Goal: Task Accomplishment & Management: Manage account settings

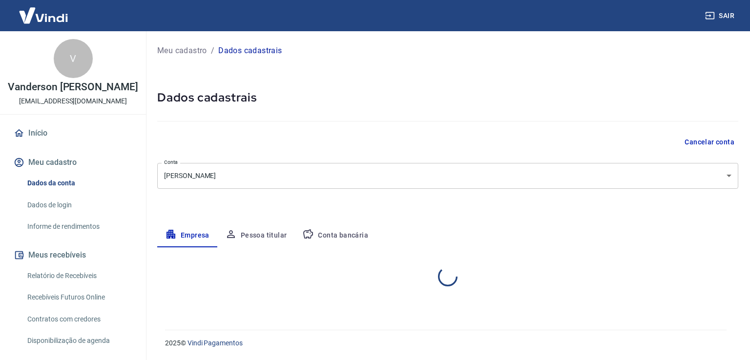
select select "SP"
select select "business"
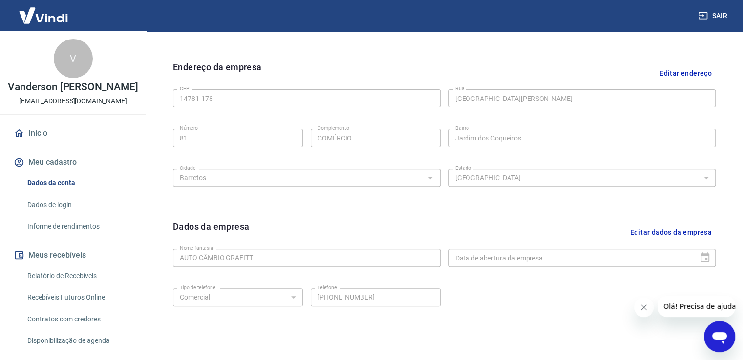
scroll to position [51, 0]
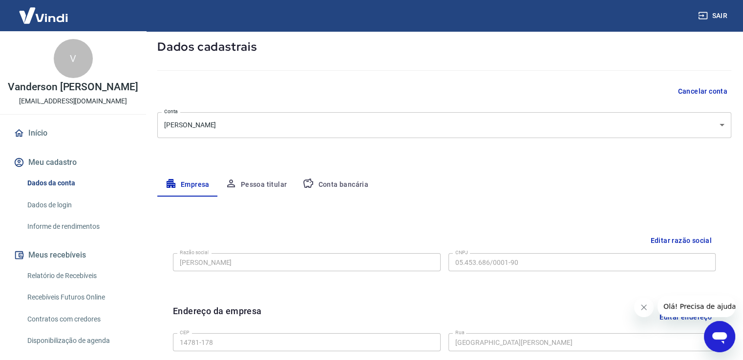
click at [269, 182] on button "Pessoa titular" at bounding box center [256, 184] width 78 height 23
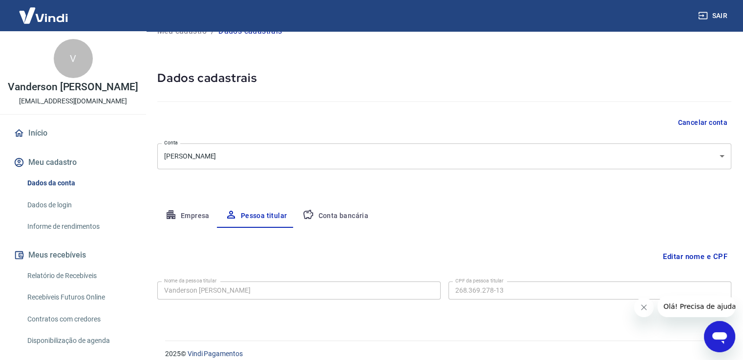
scroll to position [30, 0]
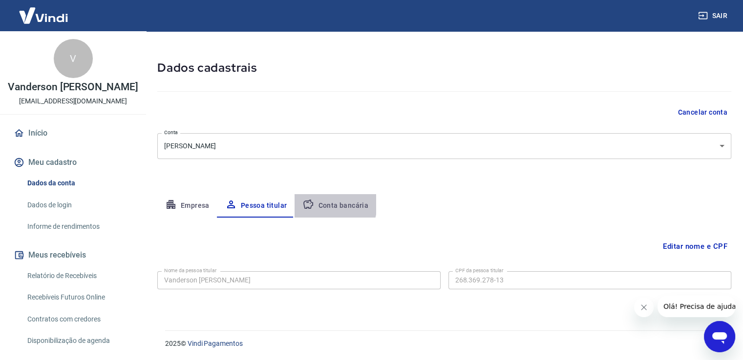
click at [322, 204] on button "Conta bancária" at bounding box center [335, 205] width 82 height 23
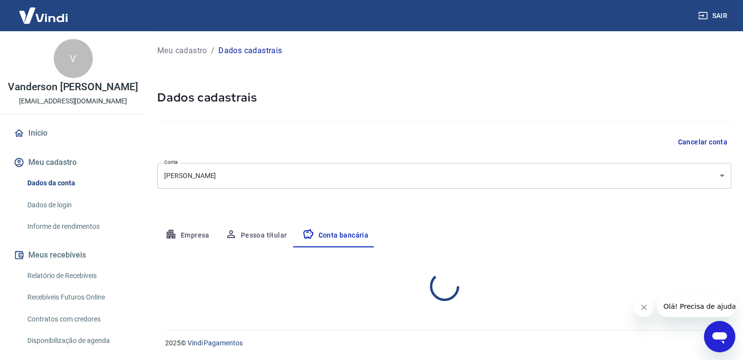
scroll to position [0, 0]
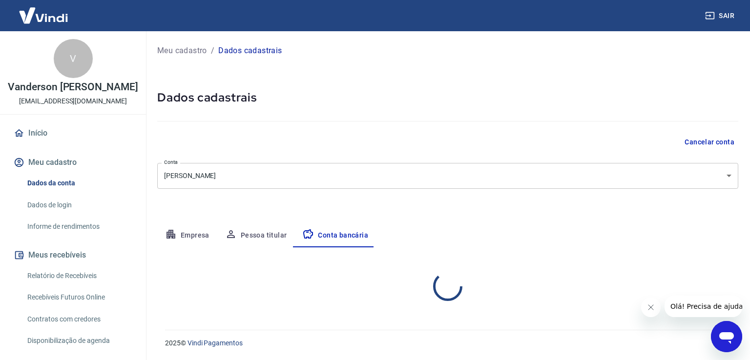
select select "1"
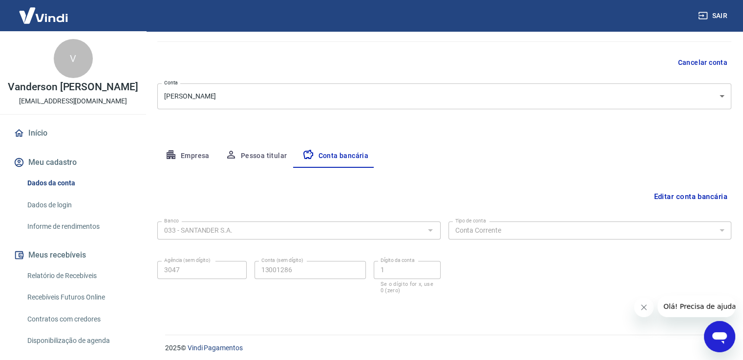
scroll to position [84, 0]
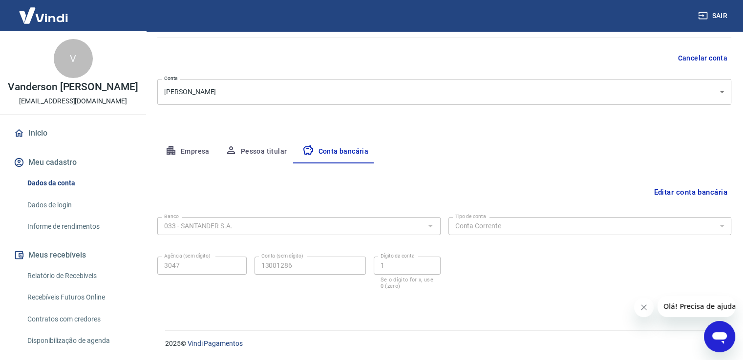
click at [692, 194] on button "Editar conta bancária" at bounding box center [690, 192] width 82 height 19
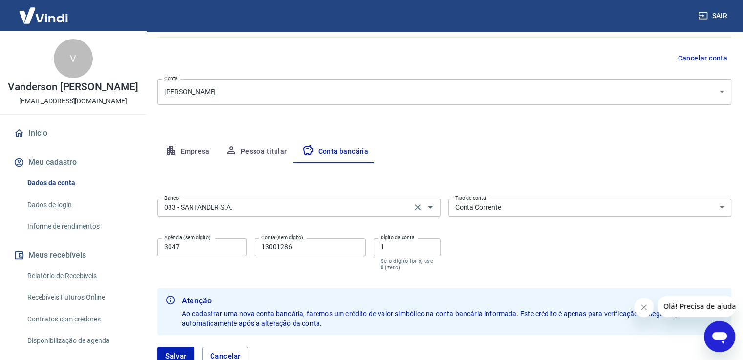
click at [309, 213] on div "033 - SANTANDER S.A. Banco" at bounding box center [298, 208] width 283 height 18
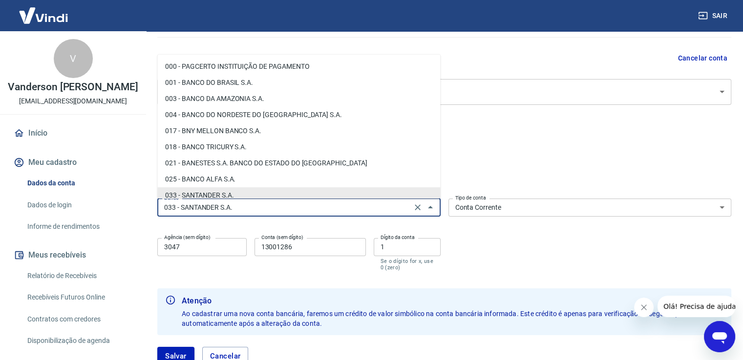
scroll to position [5, 0]
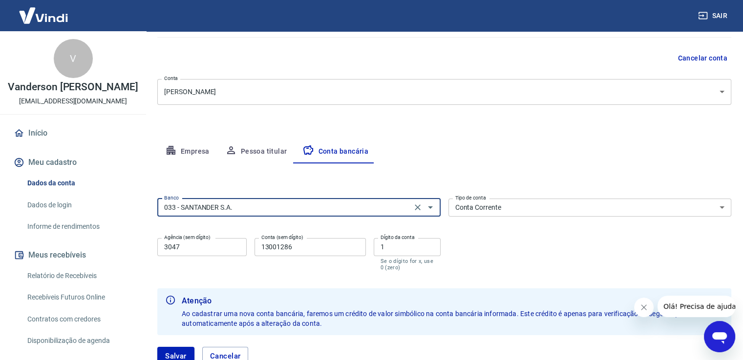
click at [338, 205] on input "033 - SANTANDER S.A." at bounding box center [284, 208] width 249 height 12
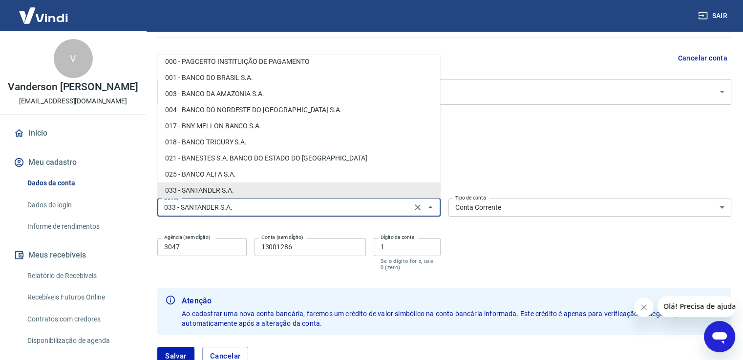
drag, startPoint x: 300, startPoint y: 205, endPoint x: 267, endPoint y: 209, distance: 33.4
click at [267, 209] on input "033 - SANTANDER S.A." at bounding box center [284, 208] width 249 height 12
drag, startPoint x: 250, startPoint y: 211, endPoint x: 137, endPoint y: 197, distance: 113.7
click at [137, 197] on div "Sair V Vanderson Luiz de Angelino mec_grafitt@hotmail.com Início Meu cadastro D…" at bounding box center [371, 96] width 743 height 360
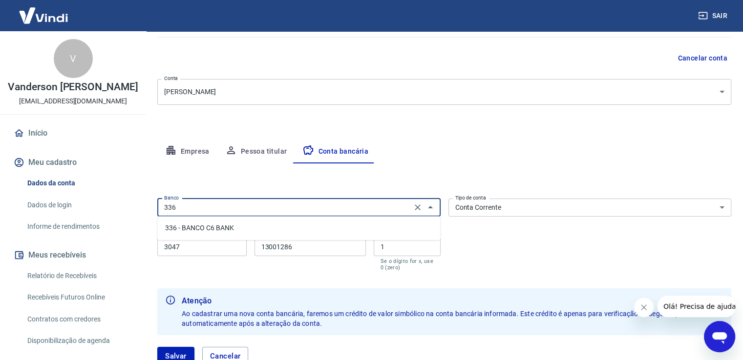
click at [222, 232] on li "336 - BANCO C6 BANK" at bounding box center [298, 228] width 283 height 16
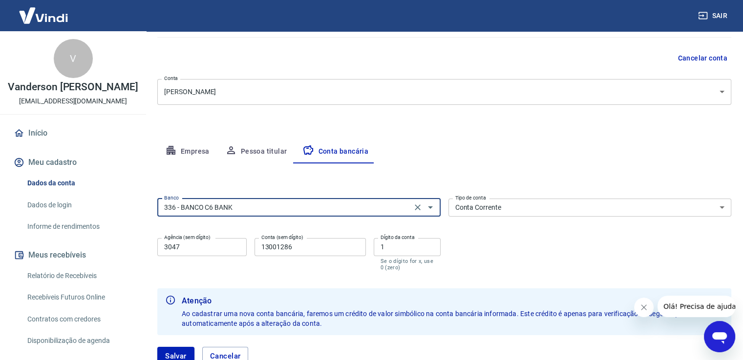
type input "336 - BANCO C6 BANK"
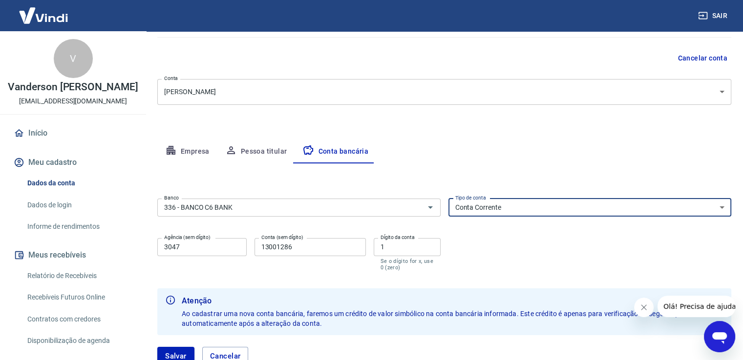
click at [506, 204] on select "Conta Corrente Conta Poupança" at bounding box center [589, 208] width 283 height 18
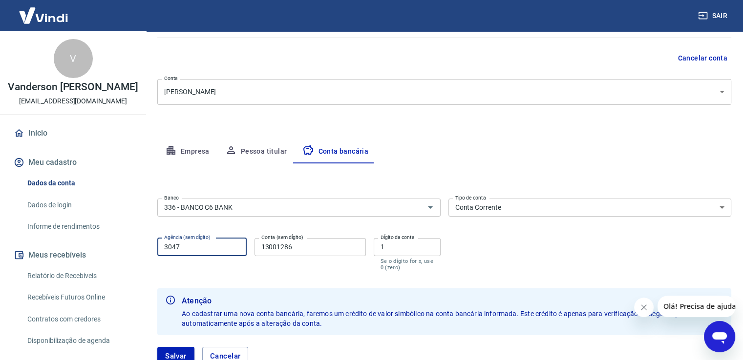
drag, startPoint x: 204, startPoint y: 248, endPoint x: 154, endPoint y: 248, distance: 50.3
click at [154, 248] on div "Meu cadastro / Dados cadastrais Dados cadastrais Cancelar conta Conta VANDERSON…" at bounding box center [443, 168] width 597 height 442
type input "0001"
type input "33107172"
type input "0"
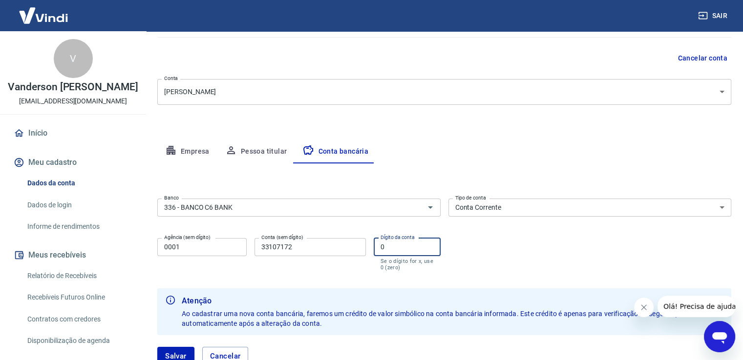
click at [493, 209] on select "Conta Corrente Conta Poupança" at bounding box center [589, 208] width 283 height 18
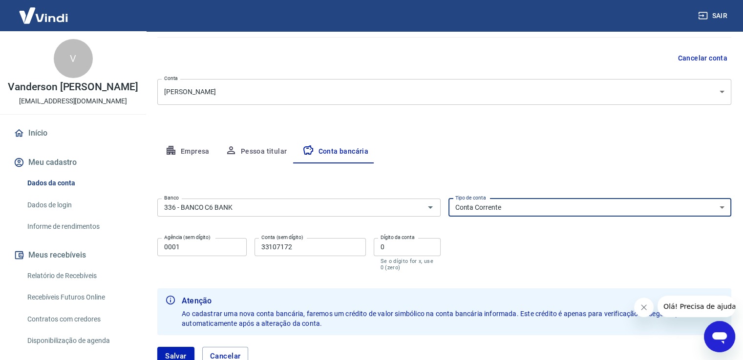
click at [493, 209] on select "Conta Corrente Conta Poupança" at bounding box center [589, 208] width 283 height 18
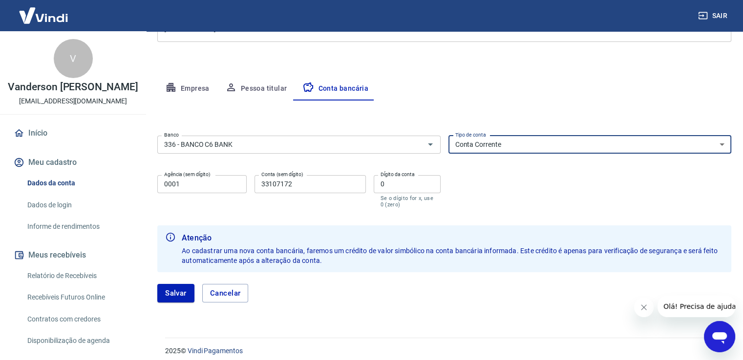
scroll to position [154, 0]
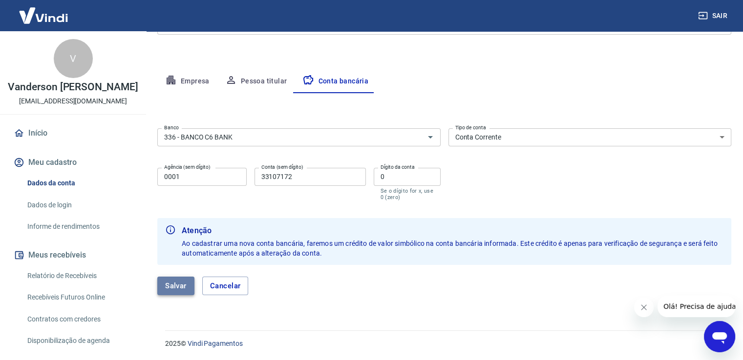
click at [181, 285] on button "Salvar" at bounding box center [175, 286] width 37 height 19
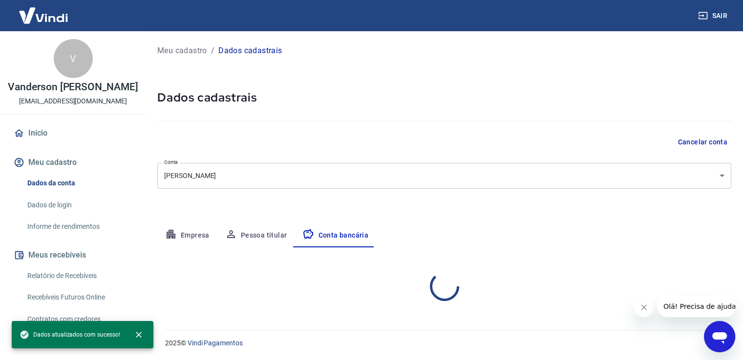
scroll to position [0, 0]
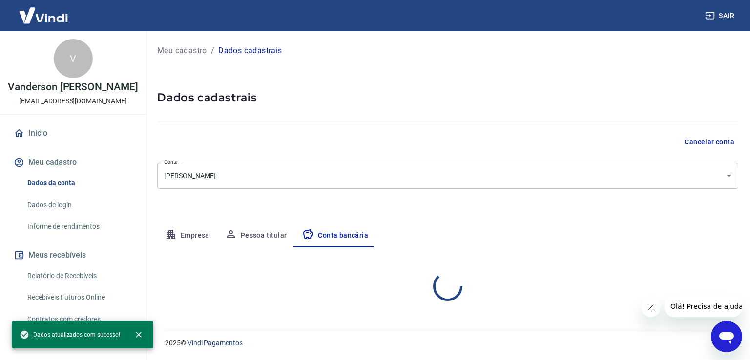
select select "1"
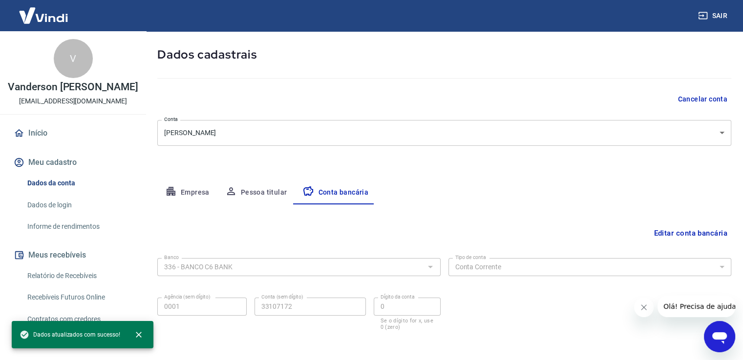
scroll to position [84, 0]
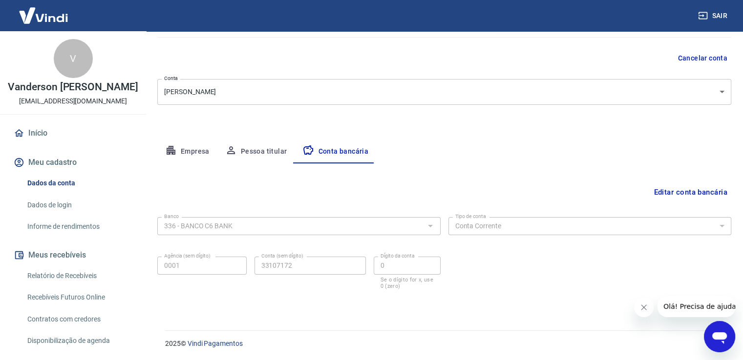
click at [715, 338] on icon "Abrir janela de mensagens" at bounding box center [719, 338] width 15 height 12
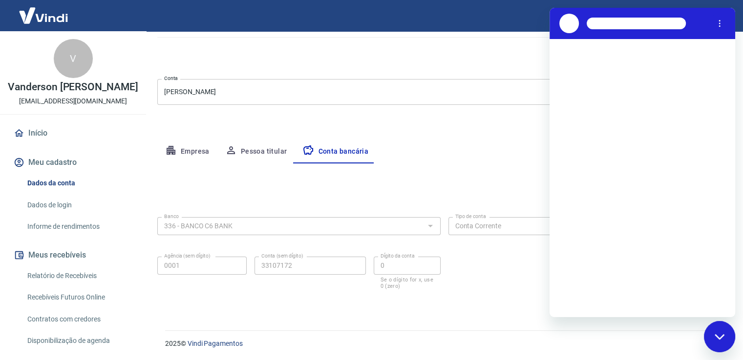
scroll to position [0, 0]
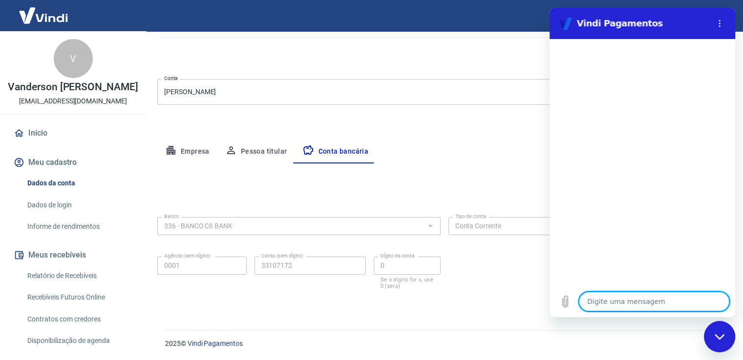
click at [610, 299] on textarea at bounding box center [654, 302] width 150 height 20
type textarea "T"
type textarea "x"
type textarea "TE"
type textarea "x"
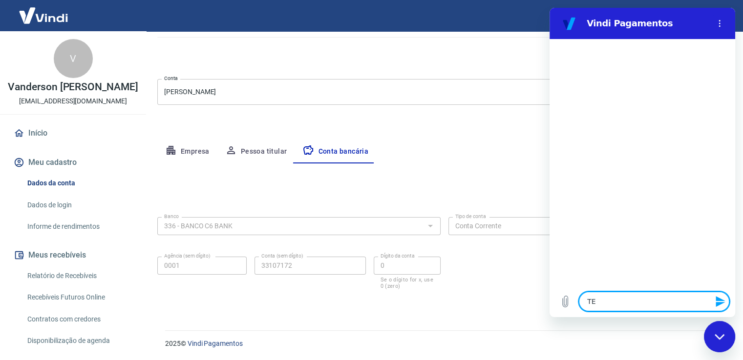
type textarea "TEM"
type textarea "x"
type textarea "TEM"
type textarea "x"
type textarea "TEM A"
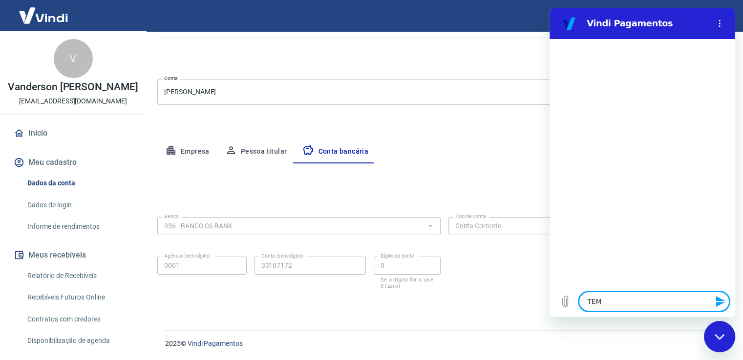
type textarea "x"
type textarea "TEM A"
type textarea "x"
type textarea "TEM A O"
type textarea "x"
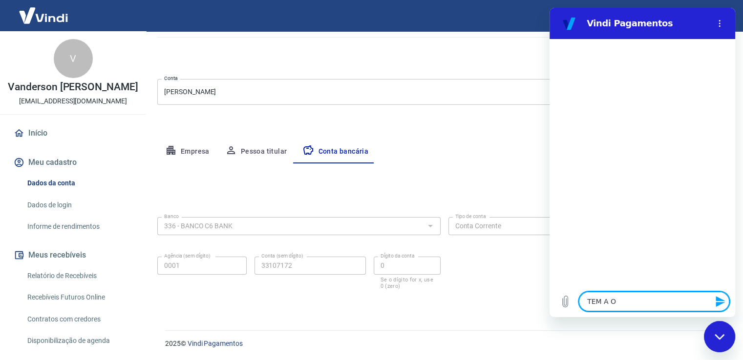
type textarea "TEM A OP"
type textarea "x"
type textarea "TEM A OPÇ"
type textarea "x"
type textarea "TEM A OPÇA"
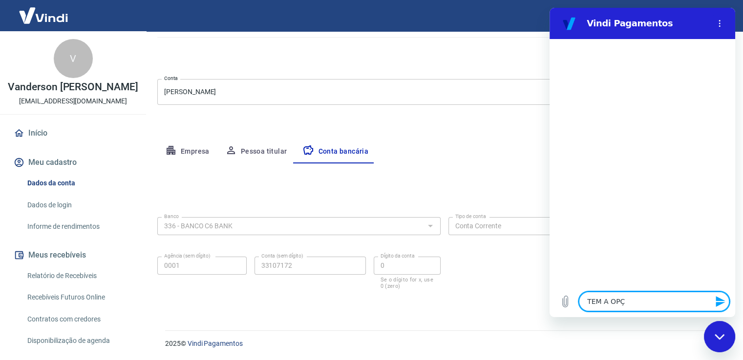
type textarea "x"
type textarea "TEM A OPÇAO"
type textarea "x"
type textarea "TEM A OPÇAO"
type textarea "x"
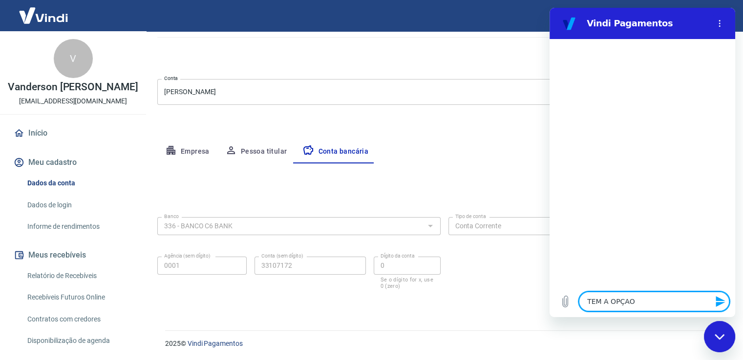
type textarea "TEM A OPÇAO D"
type textarea "x"
type textarea "TEM A OPÇAO DE"
type textarea "x"
type textarea "TEM A OPÇAO DE"
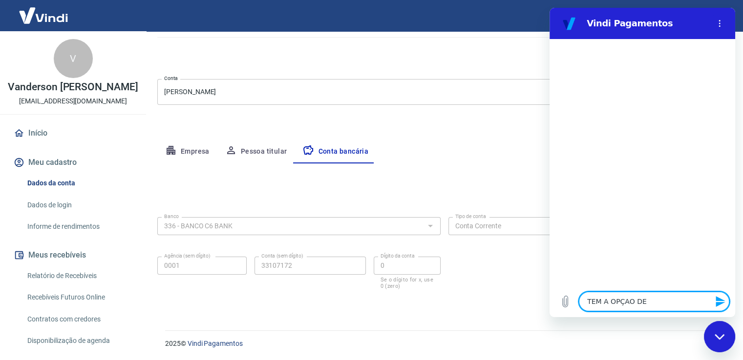
type textarea "x"
type textarea "TEM A OPÇAO DE R"
type textarea "x"
type textarea "TEM A OPÇAO DE RE"
type textarea "x"
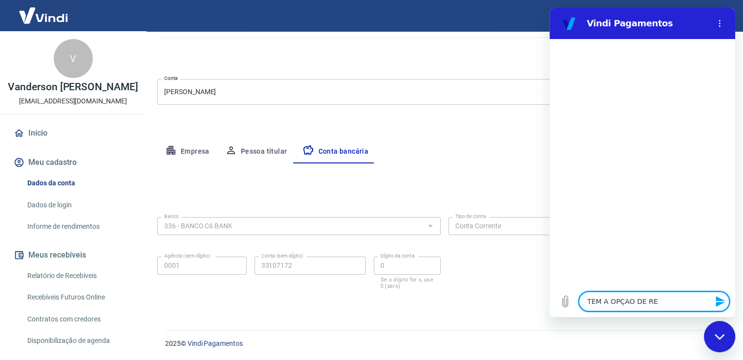
type textarea "TEM A OPÇAO DE REC"
type textarea "x"
type textarea "TEM A OPÇAO DE RECE"
type textarea "x"
type textarea "TEM A OPÇAO DE RECEB"
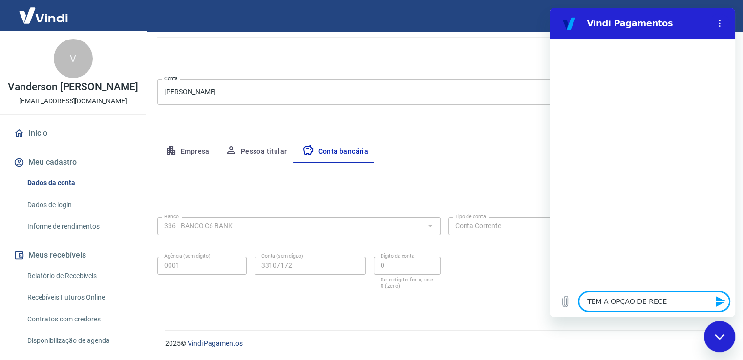
type textarea "x"
type textarea "TEM A OPÇAO DE RECEBE"
type textarea "x"
type textarea "TEM A OPÇAO DE RECEBER"
type textarea "x"
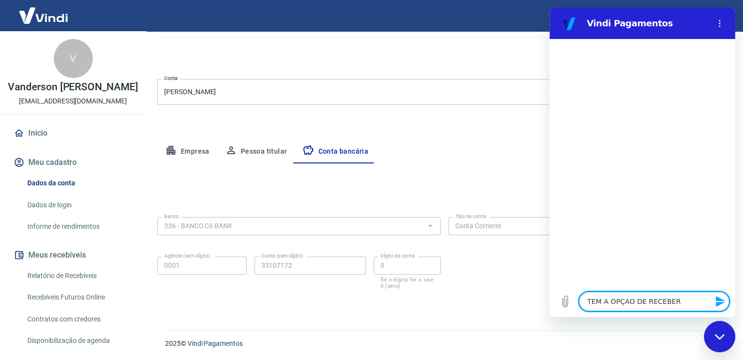
type textarea "TEM A OPÇAO DE RECEBER"
type textarea "x"
type textarea "TEM A OPÇAO DE RECEBER D"
type textarea "x"
type textarea "TEM A OPÇAO DE RECEBER DI"
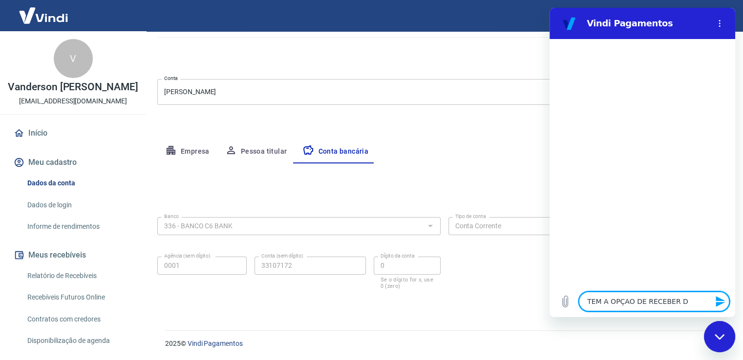
type textarea "x"
type textarea "TEM A OPÇAO DE RECEBER DIR"
type textarea "x"
type textarea "TEM A OPÇAO DE RECEBER DIRE"
type textarea "x"
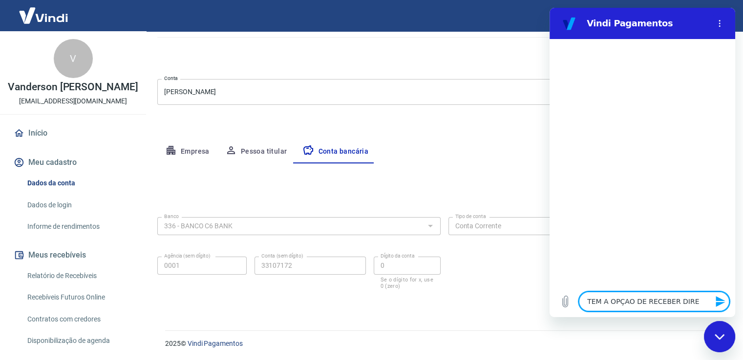
type textarea "TEM A OPÇAO DE RECEBER DIRET"
type textarea "x"
type textarea "TEM A OPÇAO DE RECEBER DIRETO"
type textarea "x"
type textarea "TEM A OPÇAO DE RECEBER DIRETO"
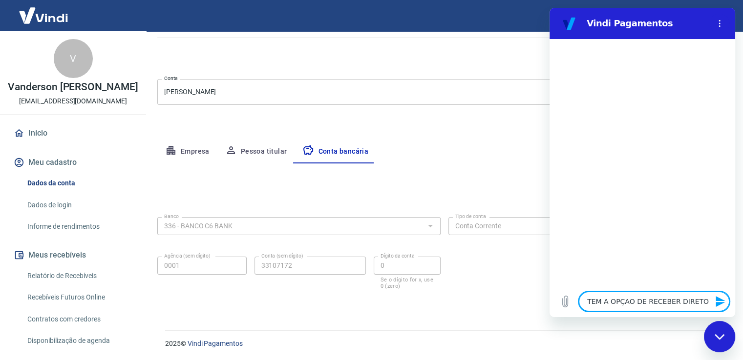
type textarea "x"
type textarea "TEM A OPÇAO DE RECEBER DIRETO P"
type textarea "x"
type textarea "TEM A OPÇAO DE RECEBER DIRETO PE"
type textarea "x"
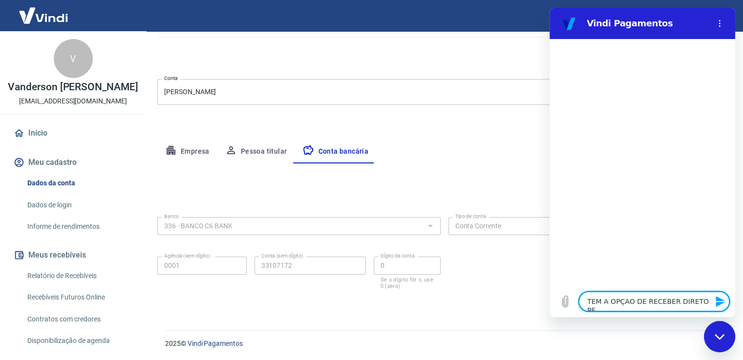
type textarea "TEM A OPÇAO DE RECEBER DIRETO PEL"
type textarea "x"
type textarea "TEM A OPÇAO DE RECEBER DIRETO PEL"
type textarea "x"
type textarea "TEM A OPÇAO DE RECEBER DIRETO PEL"
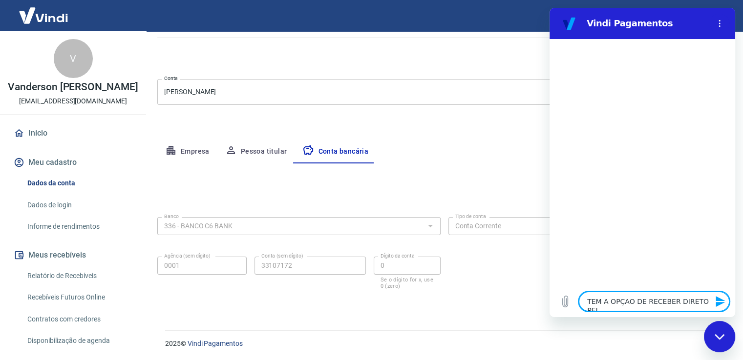
type textarea "x"
type textarea "TEM A OPÇAO DE RECEBER DIRETO PELa"
type textarea "x"
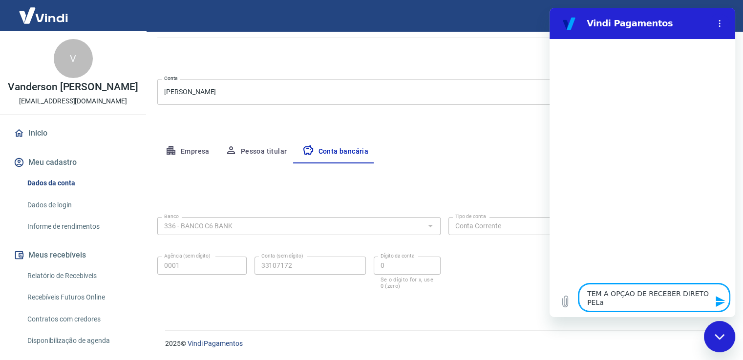
type textarea "TEM A OPÇAO DE RECEBER DIRETO PELa"
type textarea "x"
type textarea "TEM A OPÇAO DE RECEBER DIRETO PELa v"
type textarea "x"
type textarea "TEM A OPÇAO DE RECEBER DIRETO PELa vi"
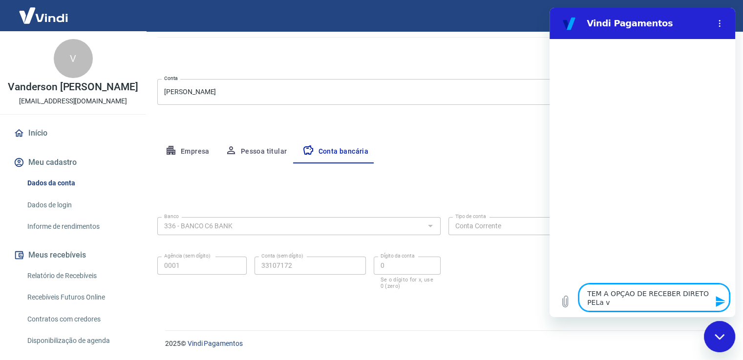
type textarea "x"
type textarea "TEM A OPÇAO DE RECEBER DIRETO PELa vin"
type textarea "x"
type textarea "TEM A OPÇAO DE RECEBER DIRETO PELa vind"
type textarea "x"
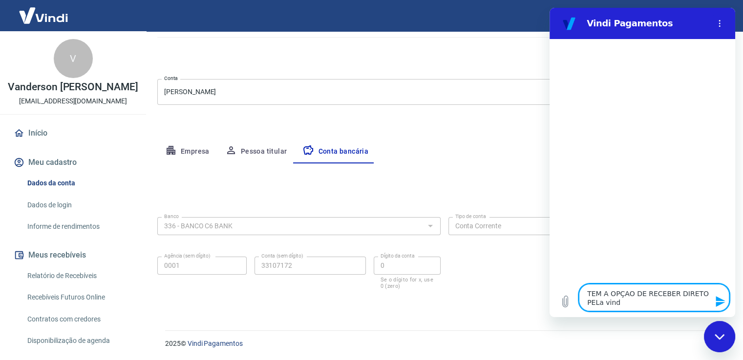
type textarea "TEM A OPÇAO DE RECEBER DIRETO PELa vindi"
type textarea "x"
type textarea "TEM A OPÇAO DE RECEBER DIRETO PELa vindi"
type textarea "x"
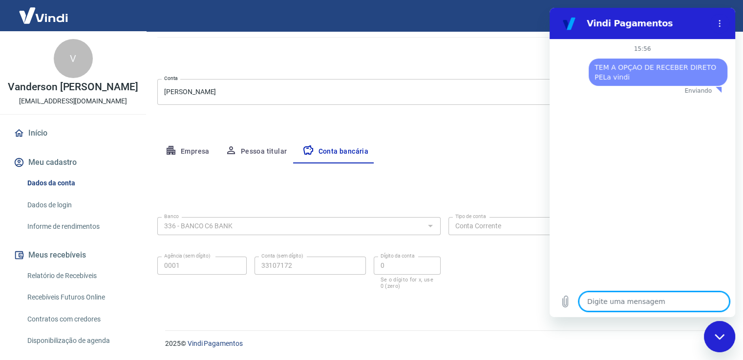
type textarea "x"
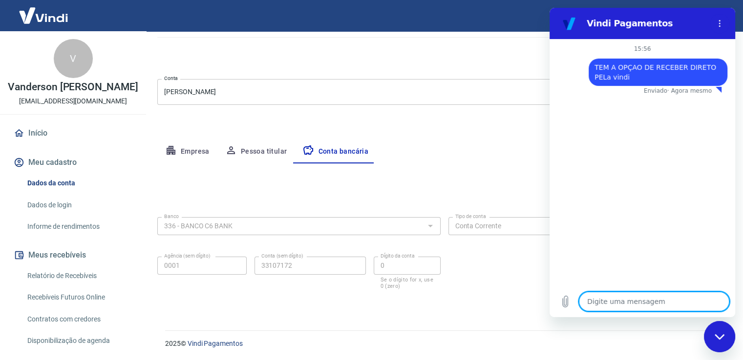
type textarea "a"
type textarea "x"
type textarea "a"
type textarea "x"
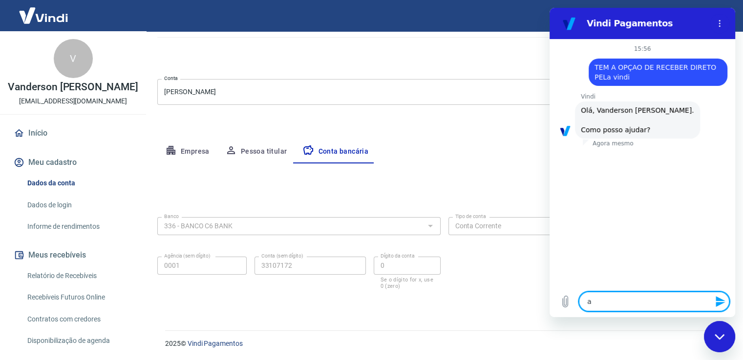
type textarea "a v"
type textarea "x"
type textarea "a vi"
type textarea "x"
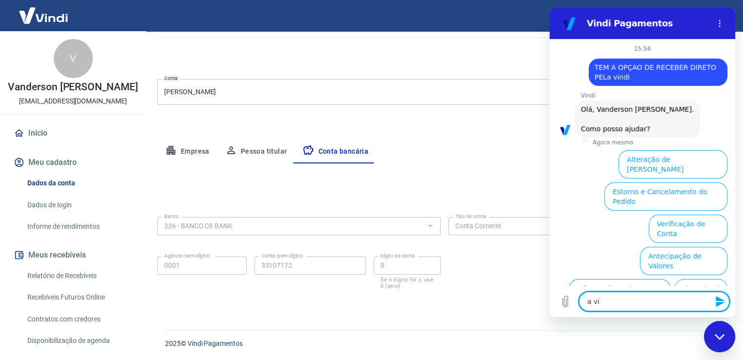
type textarea "a vin"
type textarea "x"
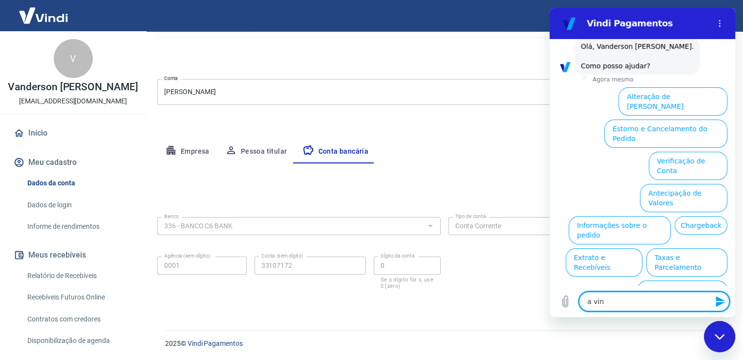
type textarea "a vin"
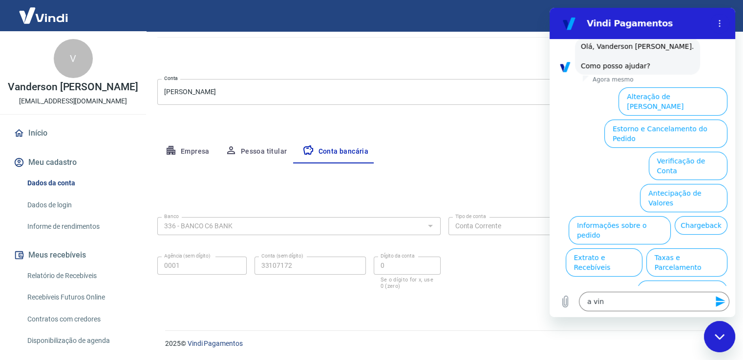
click at [379, 46] on div at bounding box center [444, 35] width 574 height 28
click at [720, 340] on div "Fechar janela de mensagens" at bounding box center [718, 336] width 29 height 29
type textarea "x"
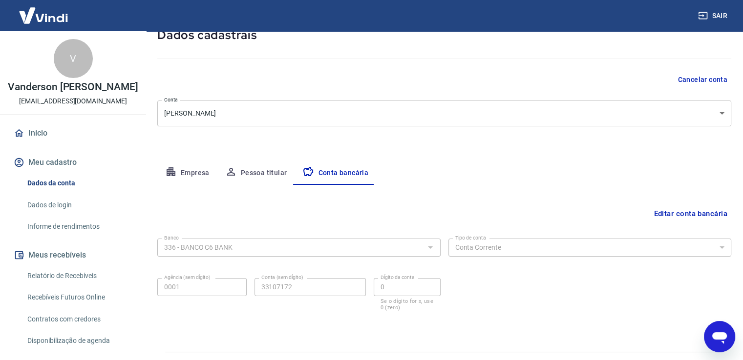
scroll to position [84, 0]
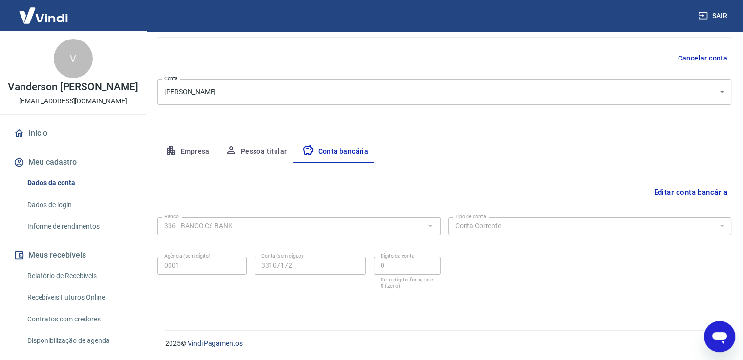
click at [31, 17] on img at bounding box center [43, 15] width 63 height 30
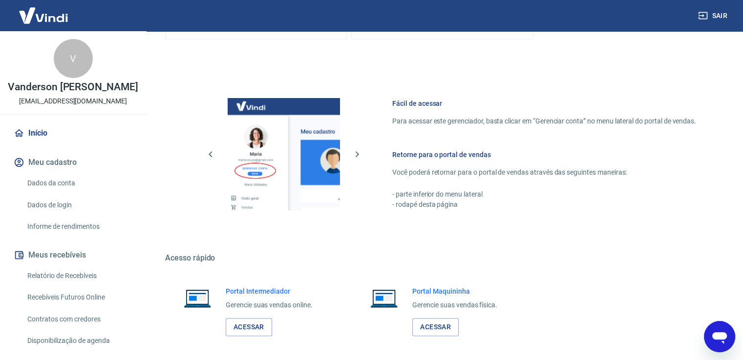
scroll to position [385, 0]
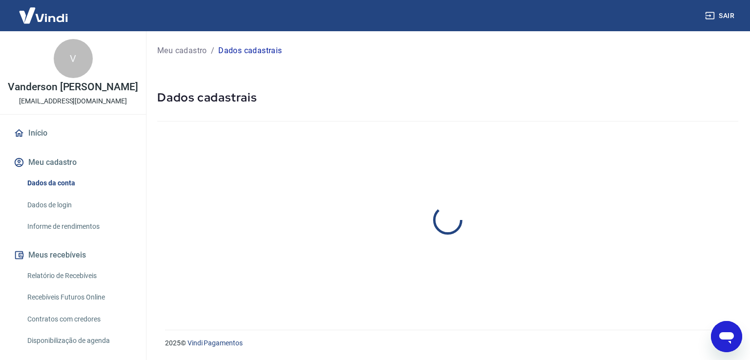
select select "SP"
select select "business"
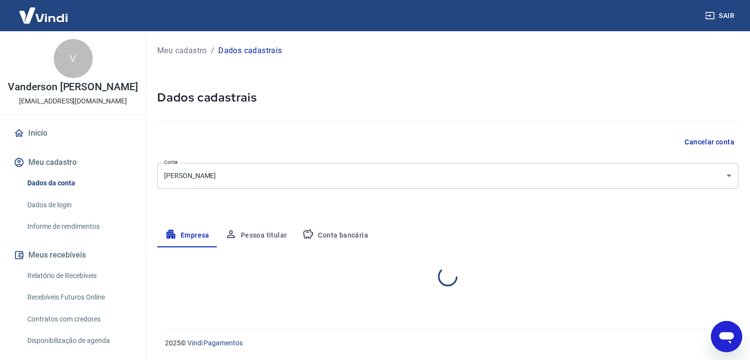
select select "SP"
select select "business"
